Goal: Communication & Community: Connect with others

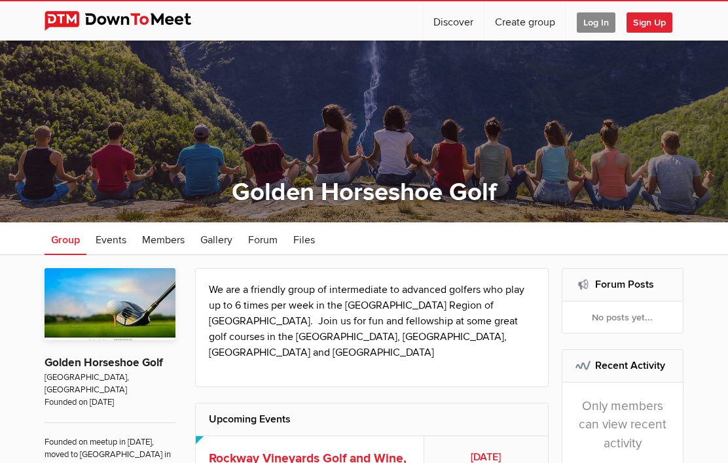
click at [594, 23] on span "Log In" at bounding box center [596, 22] width 39 height 20
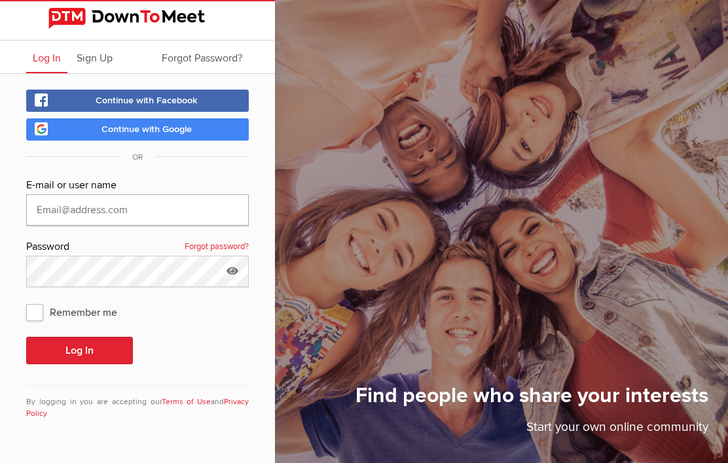
click at [202, 223] on input "text" at bounding box center [137, 209] width 223 height 31
click at [35, 319] on span "Remember me" at bounding box center [78, 312] width 104 height 24
click at [26, 300] on input "Remember me" at bounding box center [26, 300] width 1 height 1
checkbox input "true"
click at [68, 354] on button "Log In" at bounding box center [79, 350] width 107 height 27
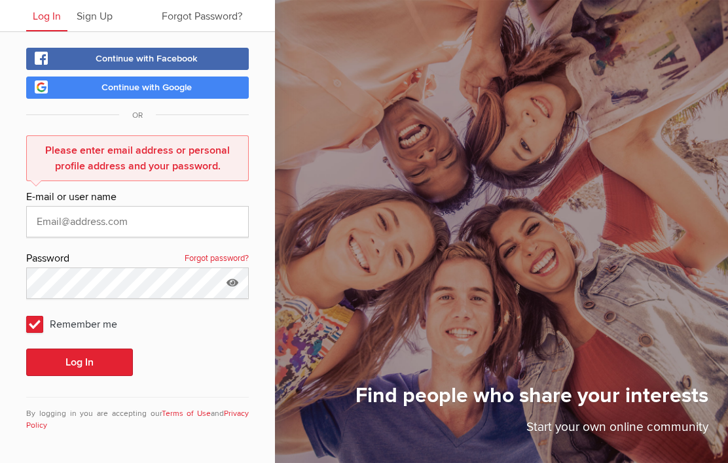
scroll to position [57, 0]
click at [62, 207] on input "text" at bounding box center [137, 221] width 223 height 31
type input "mike-nakagawa@hotmail.com"
click at [111, 351] on button "Log In" at bounding box center [79, 362] width 107 height 27
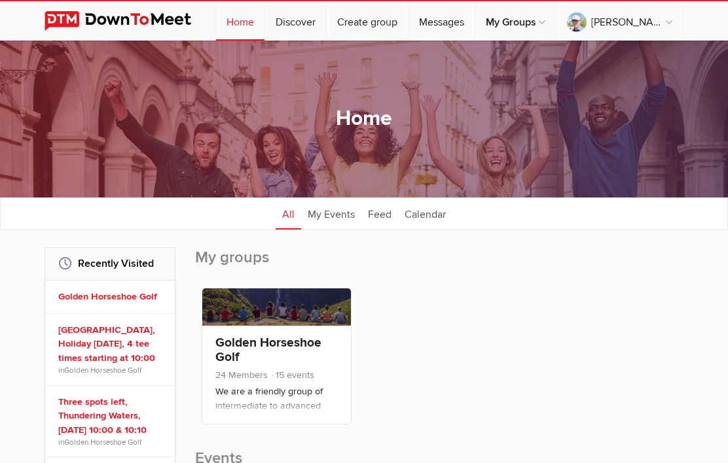
click at [489, 79] on div "Home All categories Within 10 miles Within 25 miles Within 50 miles Within 100 …" at bounding box center [364, 119] width 728 height 157
click at [490, 78] on div "Home All categories Within 10 miles Within 25 miles Within 50 miles Within 100 …" at bounding box center [364, 119] width 728 height 157
click at [484, 85] on div "Home All categories Within 10 miles Within 25 miles Within 50 miles Within 100 …" at bounding box center [364, 119] width 728 height 157
click at [475, 24] on link "Messages" at bounding box center [441, 20] width 66 height 39
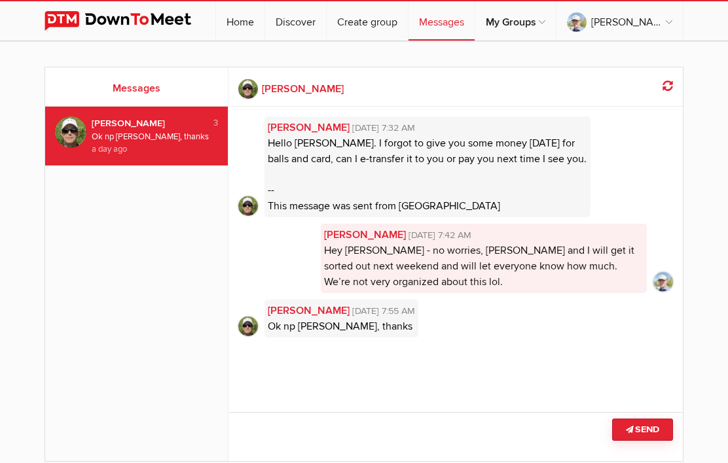
click at [475, 29] on link "Messages" at bounding box center [441, 20] width 66 height 39
click at [264, 26] on link "Home" at bounding box center [240, 20] width 48 height 39
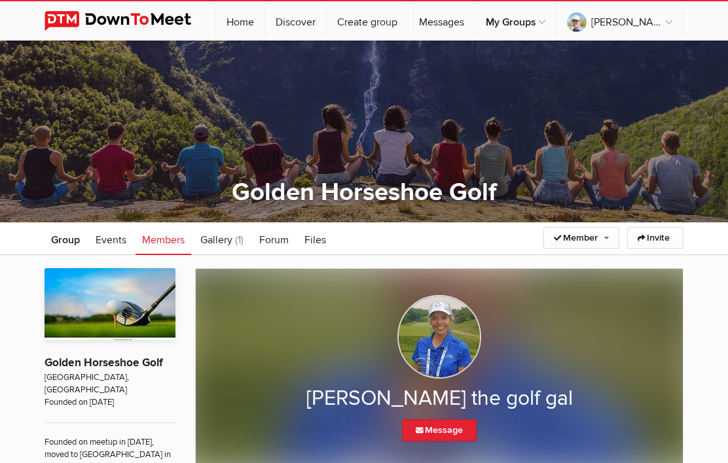
scroll to position [223, 0]
